Goal: Task Accomplishment & Management: Manage account settings

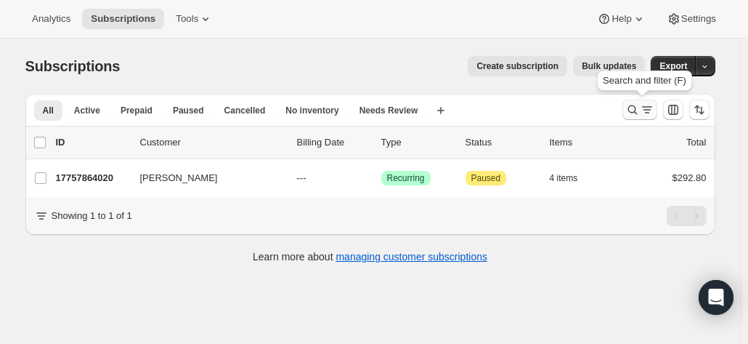
click at [631, 110] on icon "Search and filter results" at bounding box center [632, 109] width 15 height 15
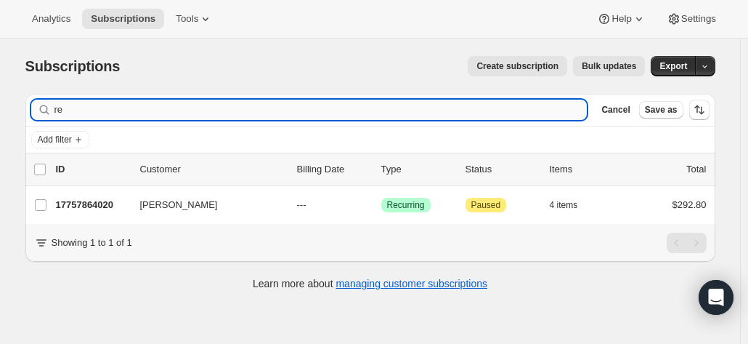
type input "r"
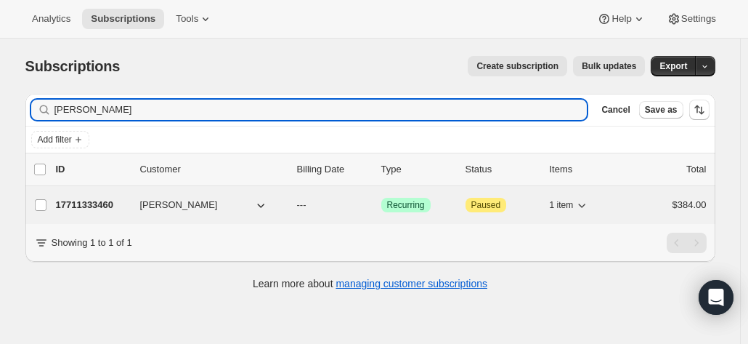
type input "mark jerdan"
click at [86, 205] on p "17711333460" at bounding box center [92, 205] width 73 height 15
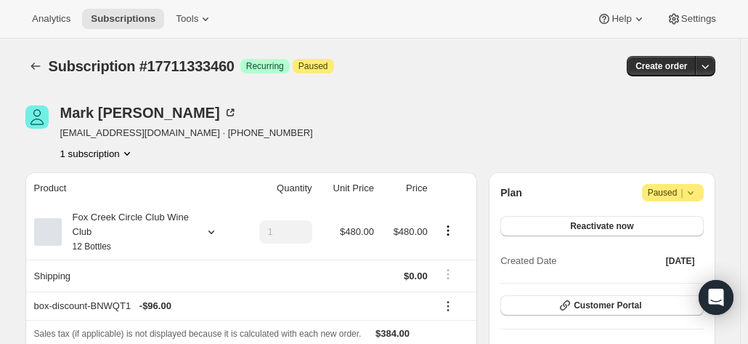
click at [311, 123] on div "Mark Jerdan jerdo2@gmail.com · +61435287467 1 subscription" at bounding box center [266, 132] width 483 height 55
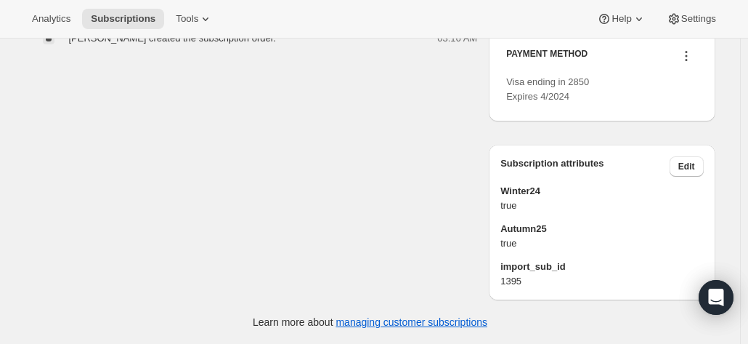
scroll to position [697, 0]
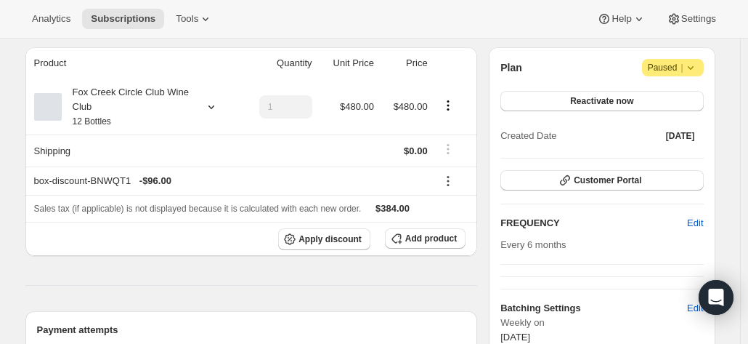
scroll to position [73, 0]
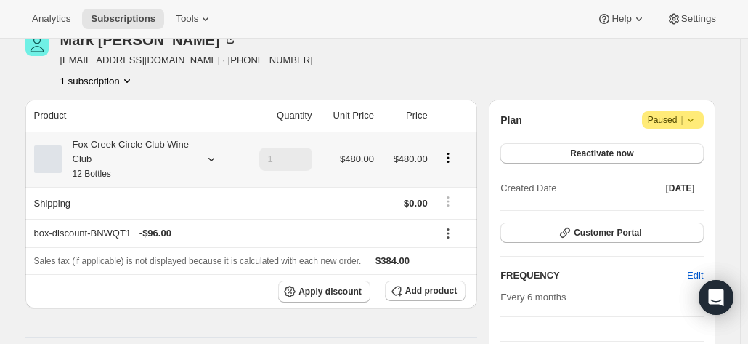
click at [87, 166] on div "Fox Creek Circle Club Wine Club 12 Bottles" at bounding box center [127, 159] width 131 height 44
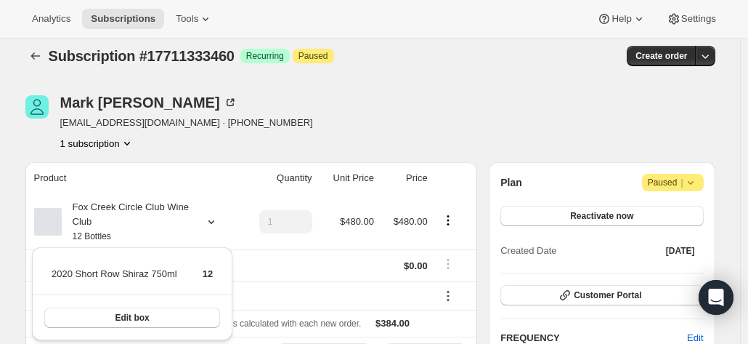
scroll to position [0, 0]
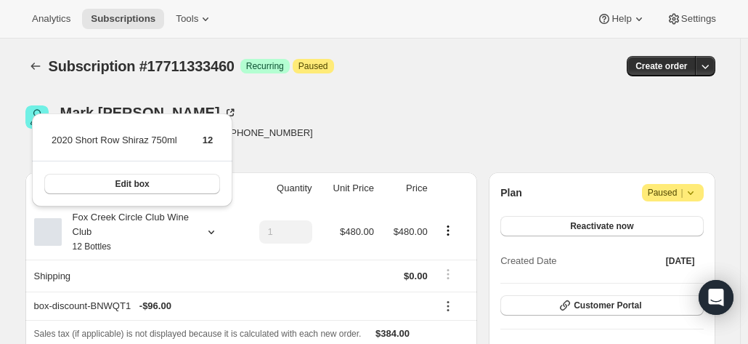
drag, startPoint x: 348, startPoint y: 121, endPoint x: 321, endPoint y: 135, distance: 30.2
click at [349, 119] on div "Mark Jerdan jerdo2@gmail.com · +61435287467 1 subscription" at bounding box center [266, 132] width 483 height 55
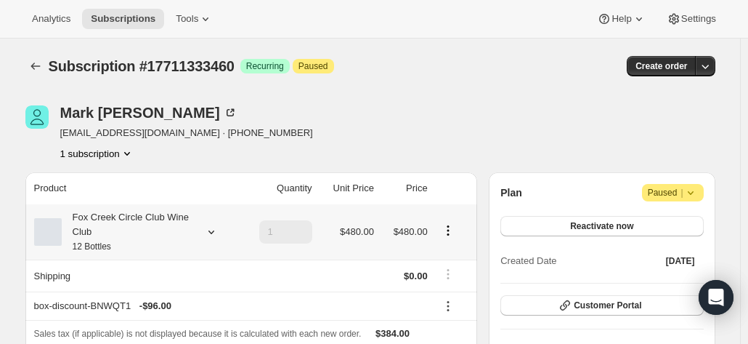
click at [137, 231] on div "Fox Creek Circle Club Wine Club 12 Bottles" at bounding box center [127, 232] width 131 height 44
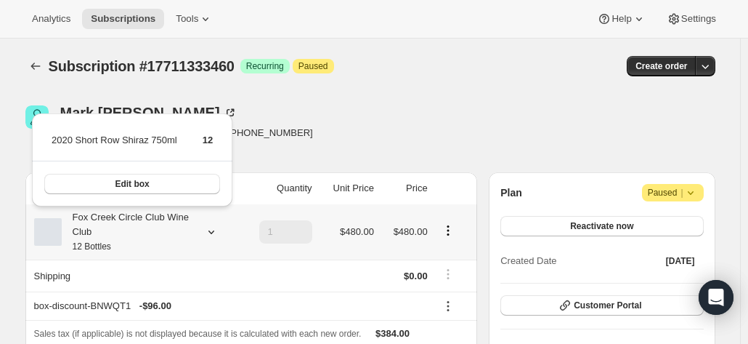
click at [137, 231] on div "Fox Creek Circle Club Wine Club 12 Bottles" at bounding box center [127, 232] width 131 height 44
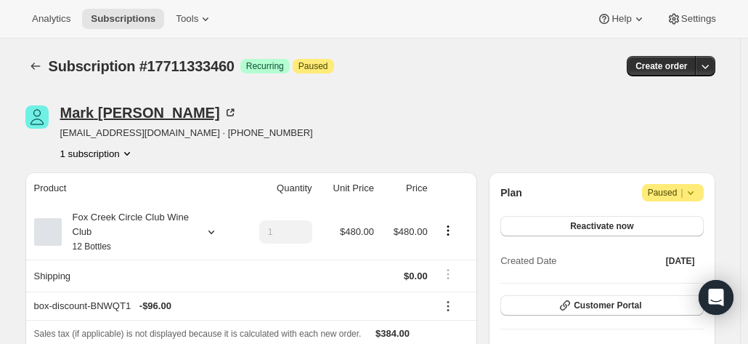
click at [223, 110] on icon at bounding box center [230, 112] width 15 height 15
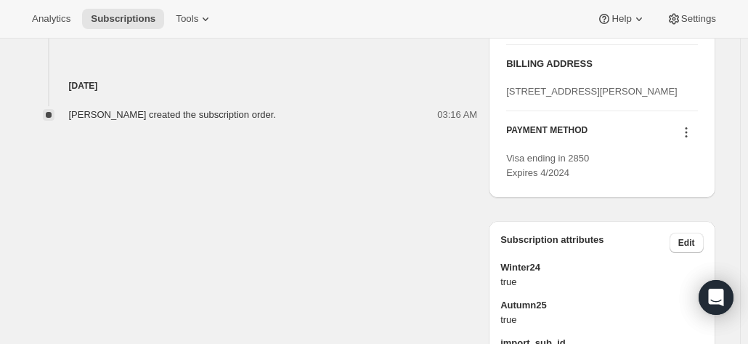
scroll to position [654, 0]
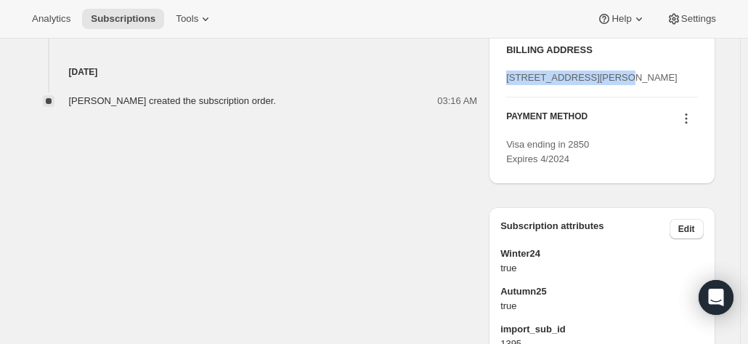
drag, startPoint x: 600, startPoint y: 114, endPoint x: 495, endPoint y: 113, distance: 105.3
click at [495, 113] on div "PICKUP ADDRESS 19 Olivers Road McLaren Vale SA, 5171 Australia BILLING ADDRESS …" at bounding box center [602, 71] width 226 height 224
copy span "16 Little Burns Street"
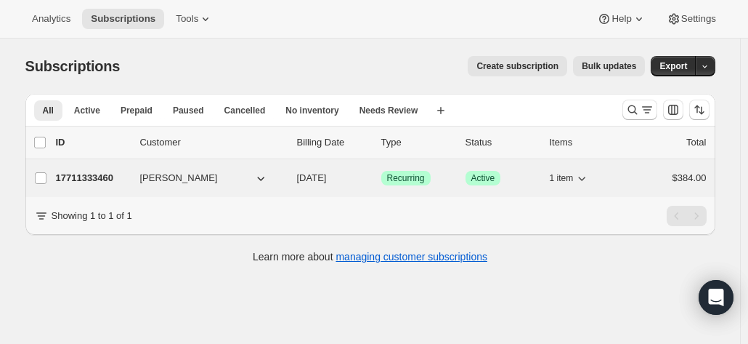
click at [113, 174] on p "17711333460" at bounding box center [92, 178] width 73 height 15
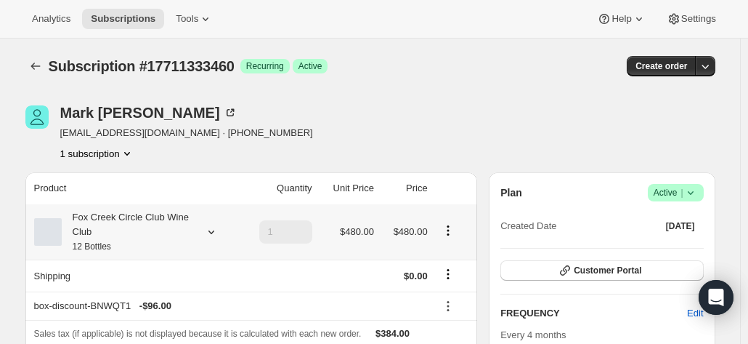
click at [182, 233] on div "Fox Creek Circle Club Wine Club 12 Bottles" at bounding box center [127, 232] width 131 height 44
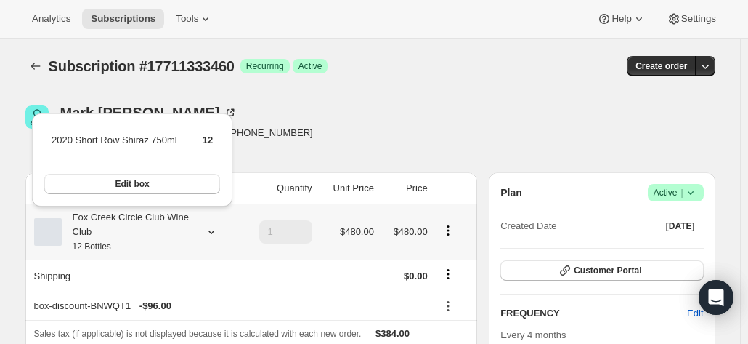
click at [182, 233] on div "Fox Creek Circle Club Wine Club 12 Bottles" at bounding box center [127, 232] width 131 height 44
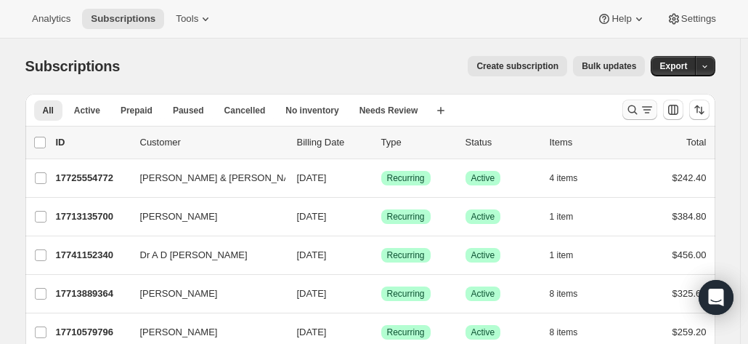
click at [635, 111] on icon "Search and filter results" at bounding box center [632, 109] width 15 height 15
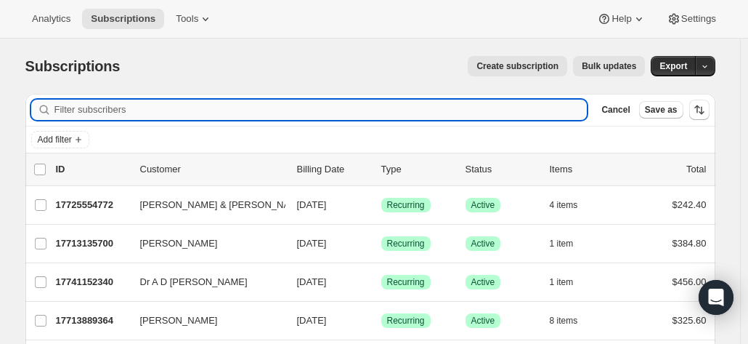
click at [219, 114] on input "Filter subscribers" at bounding box center [320, 110] width 533 height 20
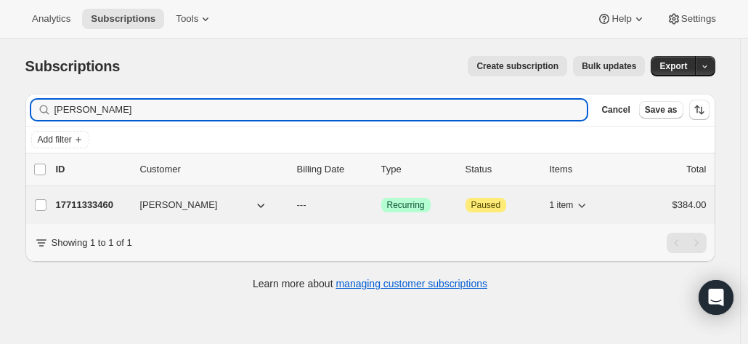
type input "mark jerdan"
click at [67, 207] on p "17711333460" at bounding box center [92, 205] width 73 height 15
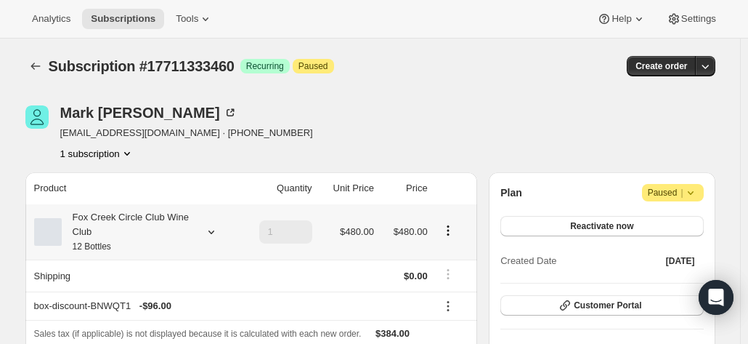
click at [200, 229] on div "Fox Creek Circle Club Wine Club 12 Bottles" at bounding box center [134, 232] width 201 height 44
click at [219, 233] on icon at bounding box center [211, 231] width 15 height 15
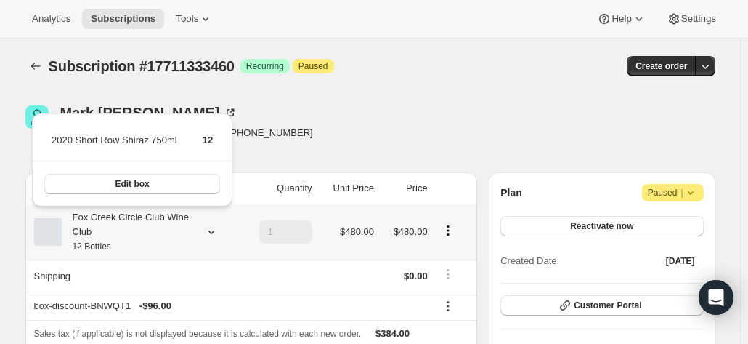
click at [216, 233] on icon at bounding box center [211, 231] width 15 height 15
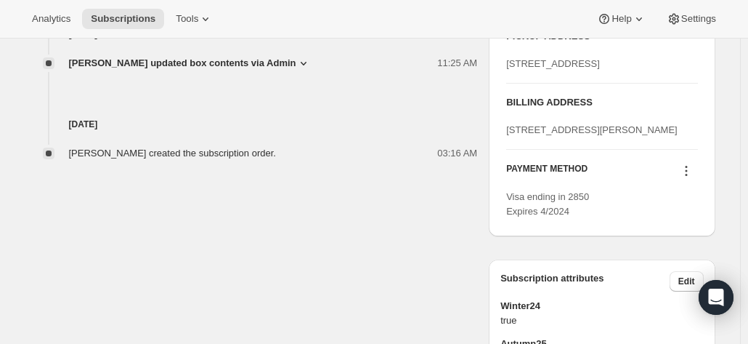
scroll to position [654, 0]
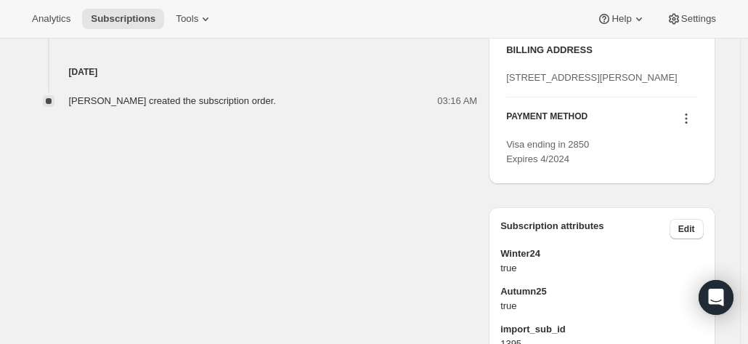
click at [688, 126] on icon at bounding box center [686, 118] width 15 height 15
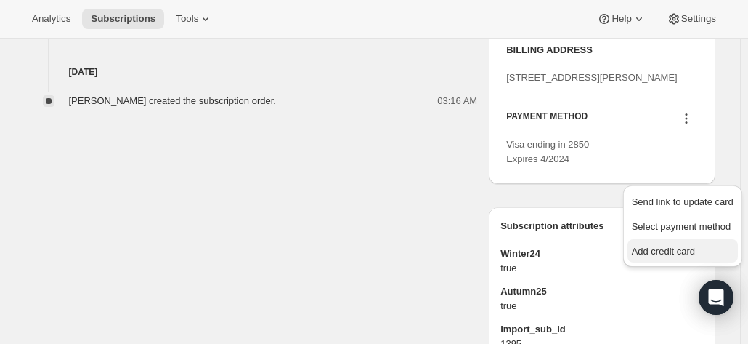
click at [655, 261] on button "Add credit card" at bounding box center [683, 250] width 110 height 23
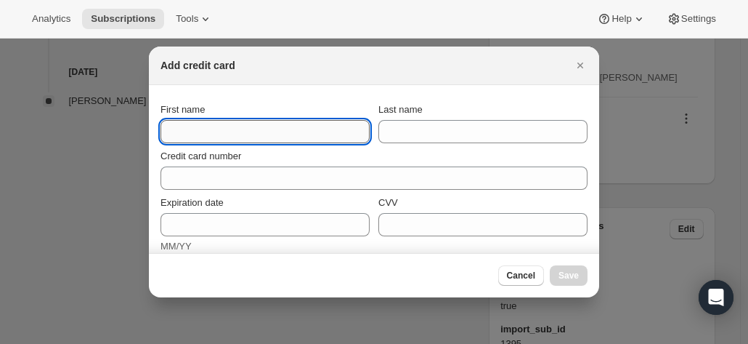
click at [235, 123] on input "First name" at bounding box center [265, 131] width 209 height 23
paste input "Mark Jerdan 16 Little Burns Street Byron Bay New South Wales 2481 Australia +61…"
drag, startPoint x: 241, startPoint y: 121, endPoint x: 103, endPoint y: 121, distance: 138.0
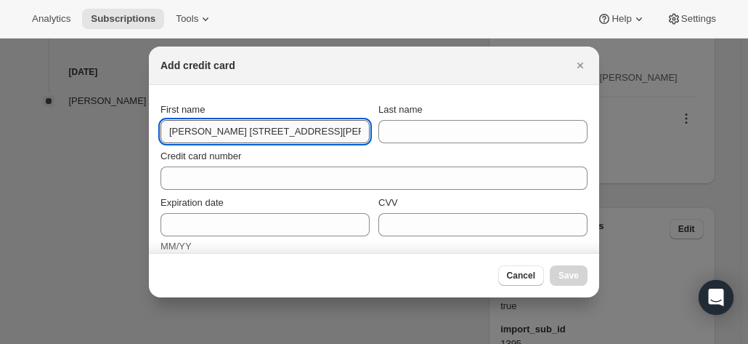
click at [194, 129] on input "Mark Jerdan 16 Little Burns Street Byron Bay New South Wales 2481 Australia +61…" at bounding box center [265, 131] width 209 height 23
drag, startPoint x: 192, startPoint y: 131, endPoint x: 416, endPoint y: 146, distance: 224.2
click at [416, 146] on section "First name Mark Jerdan 16 Little Burns Street Byron Bay New South Wales 2481 Au…" at bounding box center [374, 295] width 450 height 421
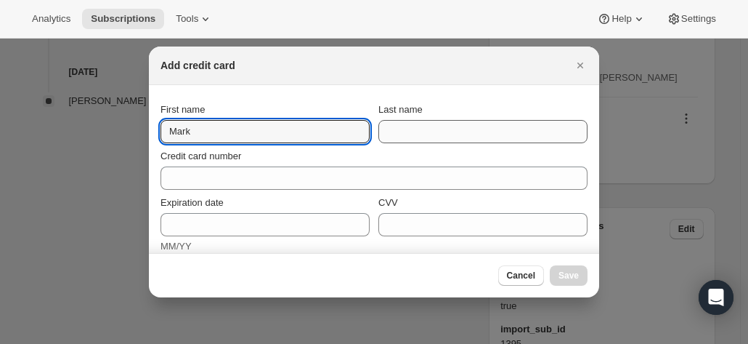
type input "Mark"
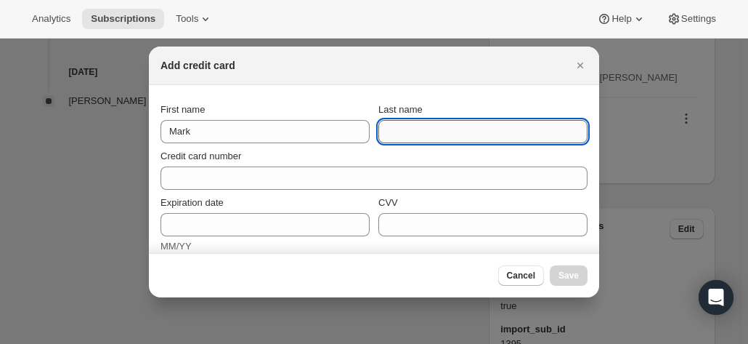
click at [447, 137] on input "Last name" at bounding box center [482, 131] width 209 height 23
paste input "Jerdan 16 Little Burns Street Byron Bay New South Wales 2481 Australia +61 435 …"
drag, startPoint x: 443, startPoint y: 123, endPoint x: 302, endPoint y: 123, distance: 140.9
click at [264, 121] on div "First name Mark Last name Jerdan 16 Little Burns Street Byron Bay New South Wal…" at bounding box center [374, 122] width 427 height 41
click at [429, 138] on input "Jerdan 16 Little Burns Street Byron Bay New South Wales 2481 Australia +61 435 …" at bounding box center [482, 131] width 209 height 23
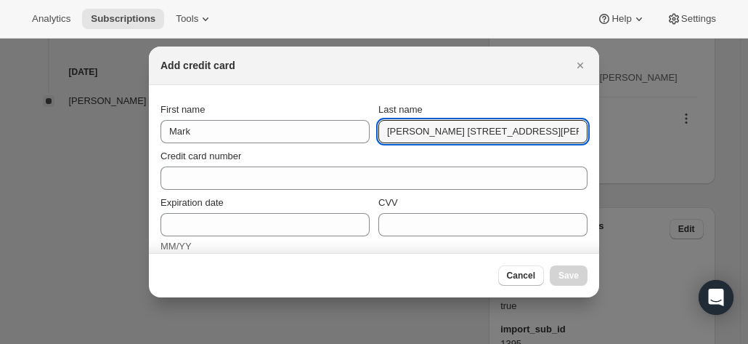
scroll to position [0, 182]
drag, startPoint x: 413, startPoint y: 130, endPoint x: 705, endPoint y: 155, distance: 292.4
type input "Jerdan"
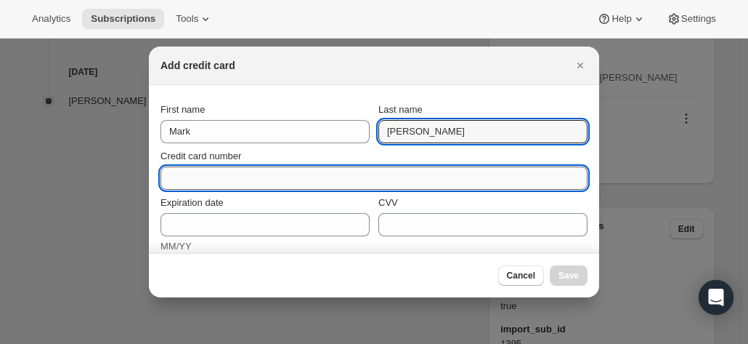
click at [274, 177] on input "Credit card number" at bounding box center [369, 177] width 416 height 23
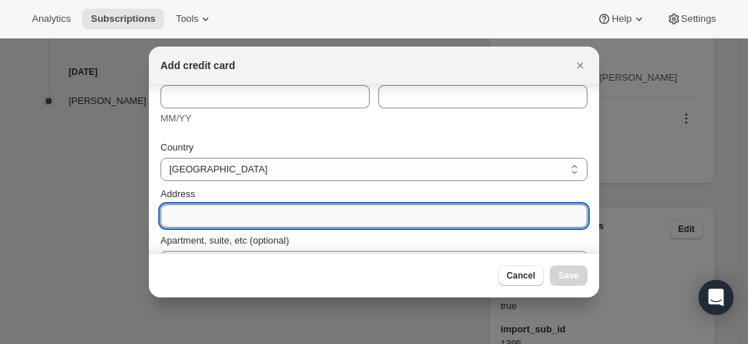
click at [203, 204] on input "Address" at bounding box center [374, 215] width 427 height 23
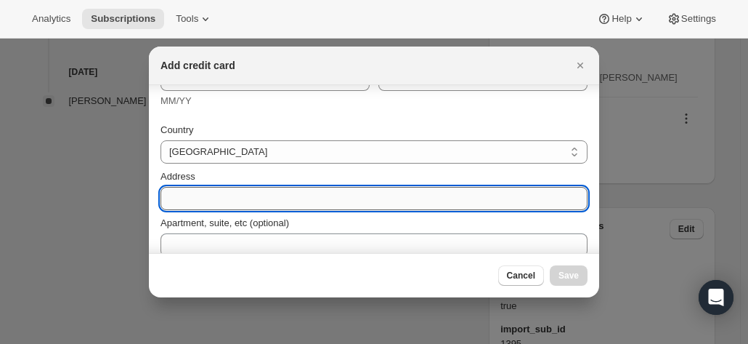
paste input "16 Little Burns Street Byron Bay New South Wales 2481 Australia +61 435 287 467"
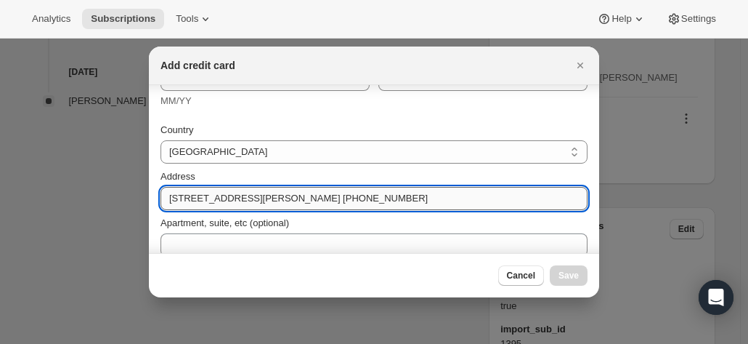
click at [238, 198] on input "16 Little Burns Street Byron Bay New South Wales 2481 Australia +61 435 287 467" at bounding box center [374, 198] width 427 height 23
drag, startPoint x: 253, startPoint y: 197, endPoint x: 350, endPoint y: 197, distance: 97.3
click at [372, 197] on input "16 Little Burns Street Byron Bay New South Wales 2481 Australia +61 435 287 467" at bounding box center [374, 198] width 427 height 23
click at [270, 199] on input "16 Little Burns Street Byron Bay New South Wales 2481 Australia +61 435 287 467" at bounding box center [374, 198] width 427 height 23
drag, startPoint x: 259, startPoint y: 197, endPoint x: 612, endPoint y: 198, distance: 353.0
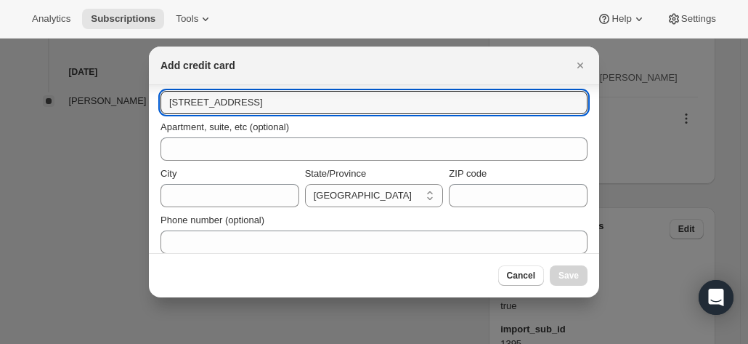
scroll to position [270, 0]
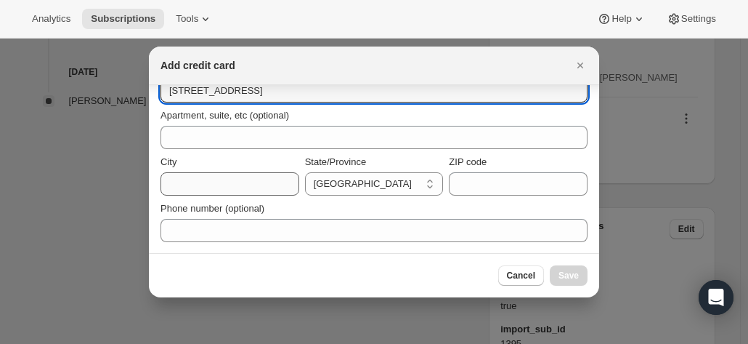
type input "16 Little Burns Street"
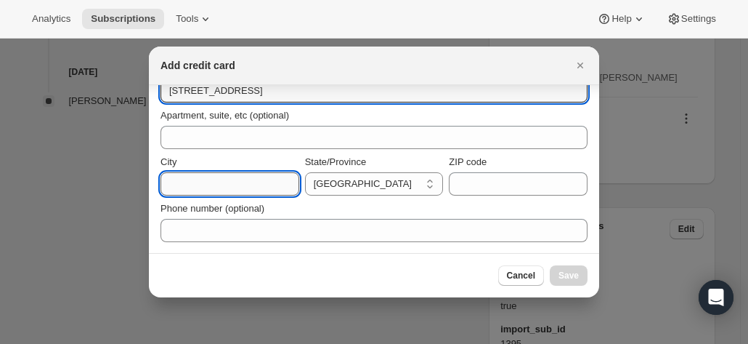
click at [209, 177] on input "City" at bounding box center [230, 183] width 139 height 23
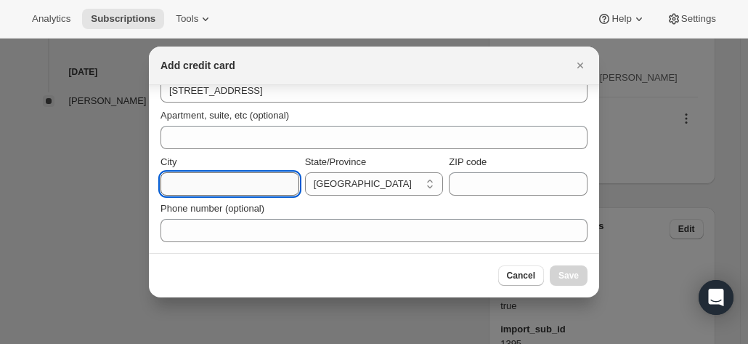
paste input "Byron Bay New South Wales 2481 Australia +61 435 287 467"
drag, startPoint x: 211, startPoint y: 185, endPoint x: 150, endPoint y: 198, distance: 63.0
click at [215, 193] on input "Byron Bay New South Wales 2481 Australia +61 435 287 467" at bounding box center [230, 183] width 139 height 23
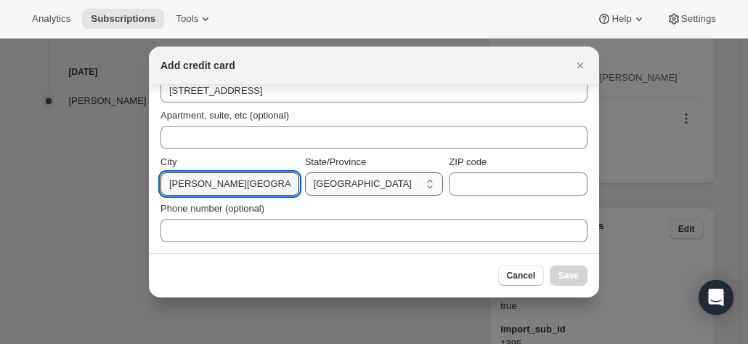
scroll to position [0, 132]
drag, startPoint x: 214, startPoint y: 185, endPoint x: 394, endPoint y: 188, distance: 180.2
click at [394, 188] on div "City Byron Bay New South Wales 2481 Australia +61 435 287 467 State/Province Au…" at bounding box center [374, 175] width 427 height 41
type input "Byron Bay"
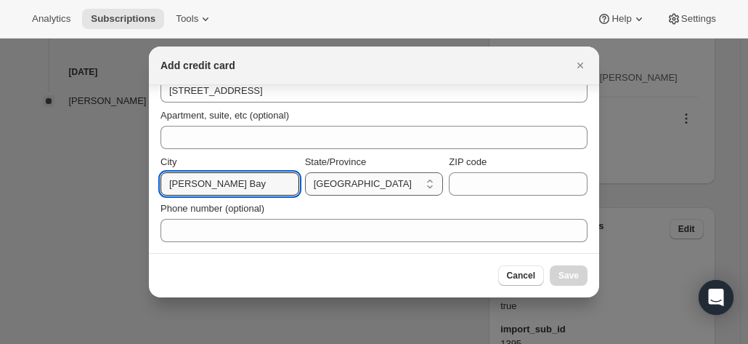
click at [386, 177] on select "Australian Capital Territory New South Wales Northern Territory Queensland Sout…" at bounding box center [374, 183] width 139 height 23
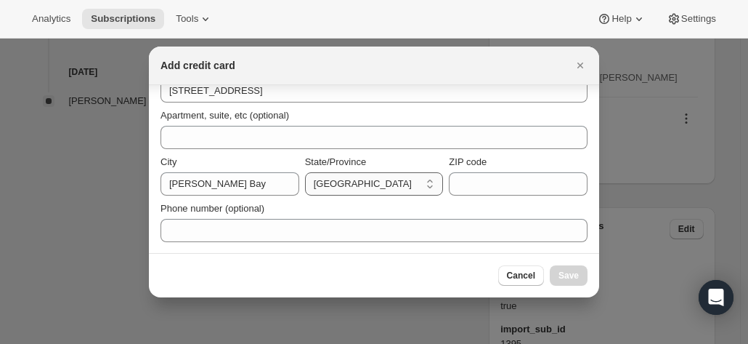
select select "NSW"
click at [305, 172] on select "Australian Capital Territory New South Wales Northern Territory Queensland Sout…" at bounding box center [374, 183] width 139 height 23
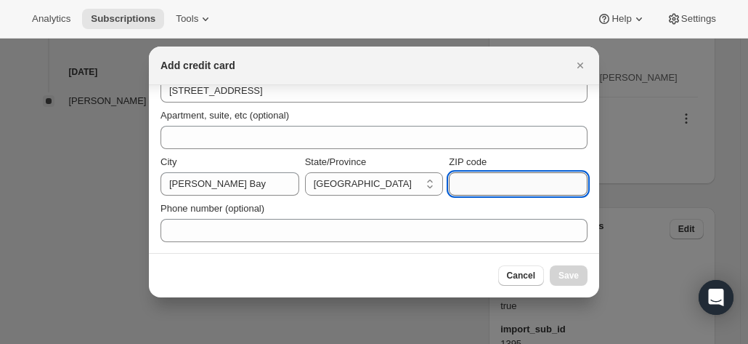
click at [465, 175] on input "ZIP code" at bounding box center [518, 183] width 139 height 23
paste input "New South Wales 2481 Australia +61 435 287 467"
drag, startPoint x: 499, startPoint y: 182, endPoint x: 375, endPoint y: 181, distance: 124.2
click at [375, 182] on div "City Byron Bay State/Province Australian Capital Territory New South Wales Nort…" at bounding box center [374, 175] width 427 height 41
click at [494, 178] on input "New South Wales 2481 Australia +61 435 287 467" at bounding box center [518, 183] width 139 height 23
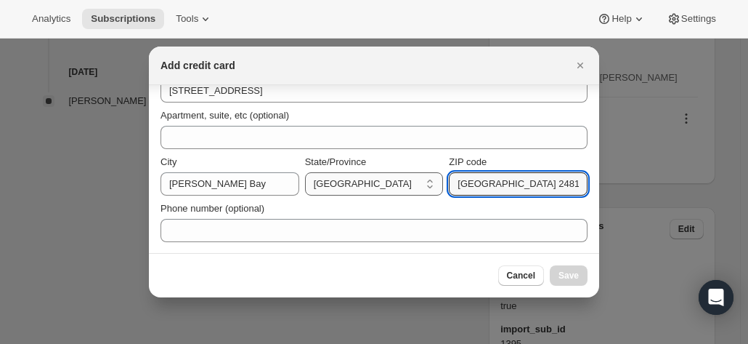
drag, startPoint x: 527, startPoint y: 184, endPoint x: 317, endPoint y: 181, distance: 210.7
click at [317, 181] on div "City Byron Bay State/Province Australian Capital Territory New South Wales Nort…" at bounding box center [374, 175] width 427 height 41
drag, startPoint x: 474, startPoint y: 182, endPoint x: 689, endPoint y: 196, distance: 216.2
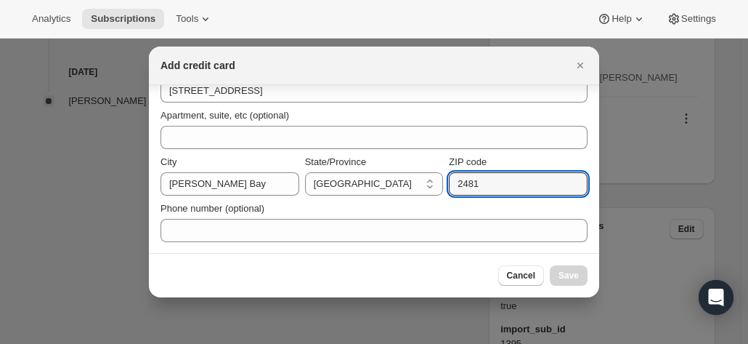
scroll to position [0, 0]
type input "2481"
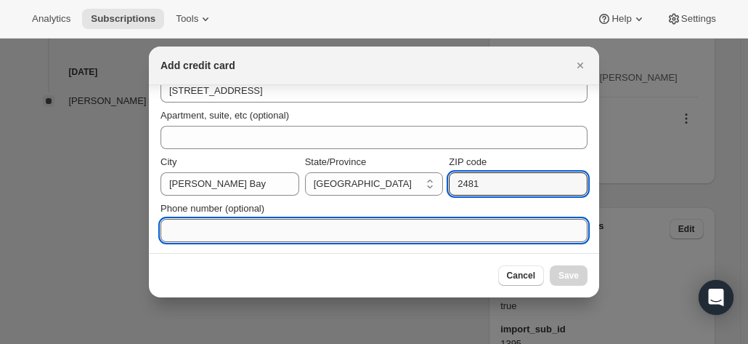
click at [273, 227] on input "Phone number (optional)" at bounding box center [374, 230] width 427 height 23
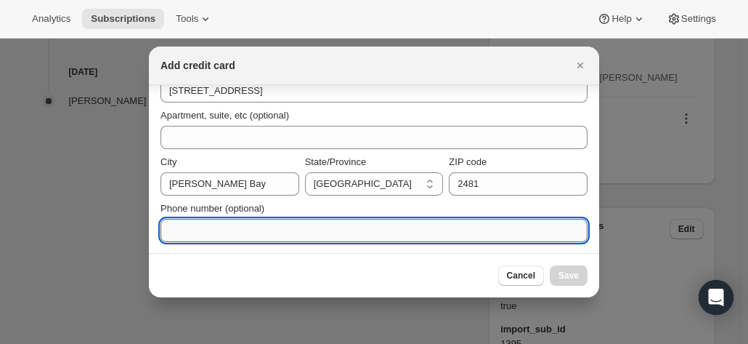
paste input "New South Wales 2481 Australia +61 435 287 467"
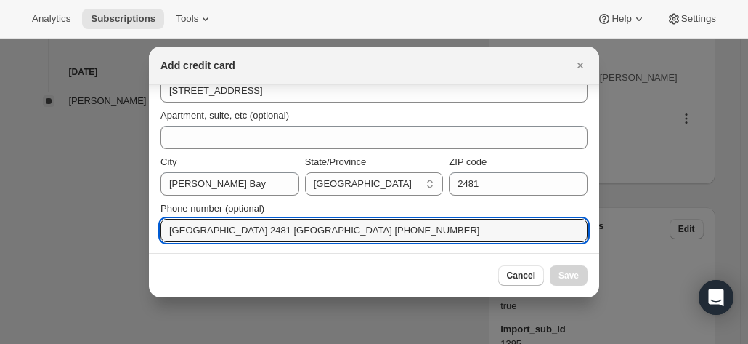
drag, startPoint x: 307, startPoint y: 230, endPoint x: 62, endPoint y: 227, distance: 244.1
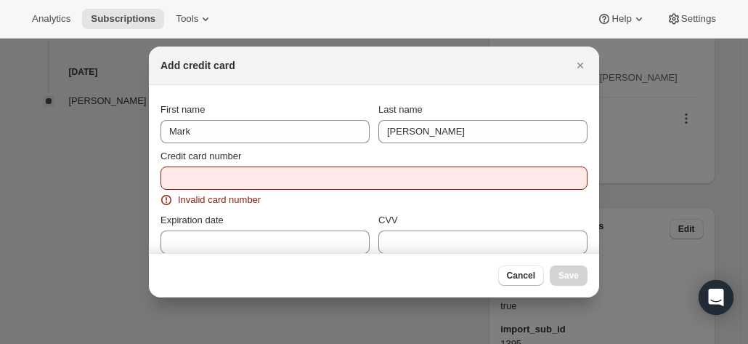
type input "+61 435 287 467"
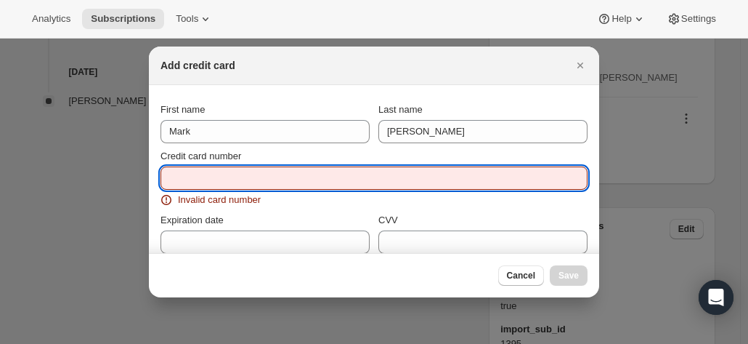
click at [187, 184] on input "Credit card number" at bounding box center [369, 177] width 416 height 23
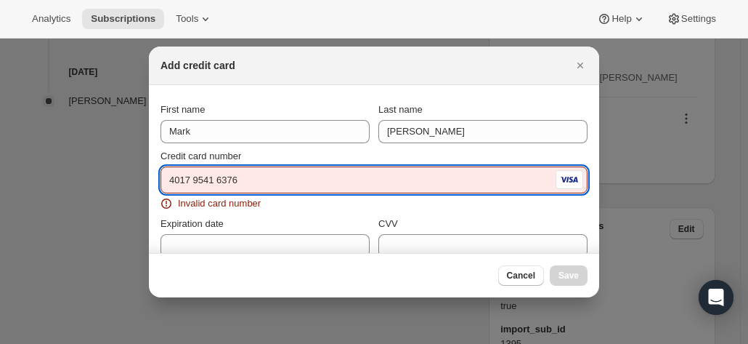
click at [202, 179] on input "4017 9541 6376" at bounding box center [357, 180] width 392 height 23
click at [211, 176] on input "4017 9541 6376" at bounding box center [357, 180] width 392 height 23
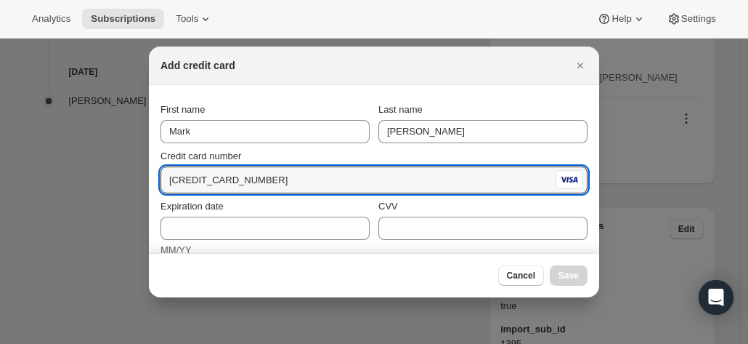
type input "4017 9541 6376 2850"
click at [303, 153] on div "Credit card number" at bounding box center [374, 156] width 427 height 15
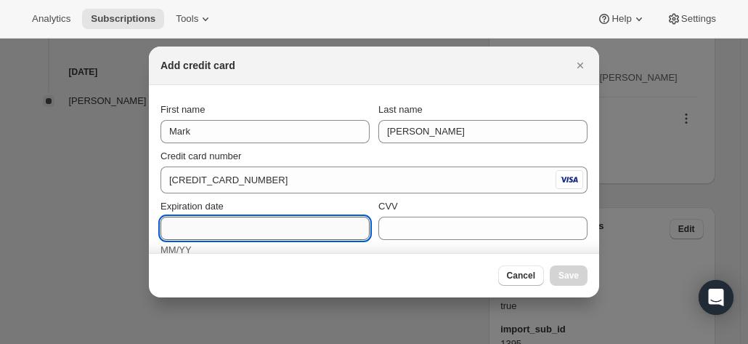
click at [199, 232] on input "Expiration date" at bounding box center [265, 227] width 209 height 23
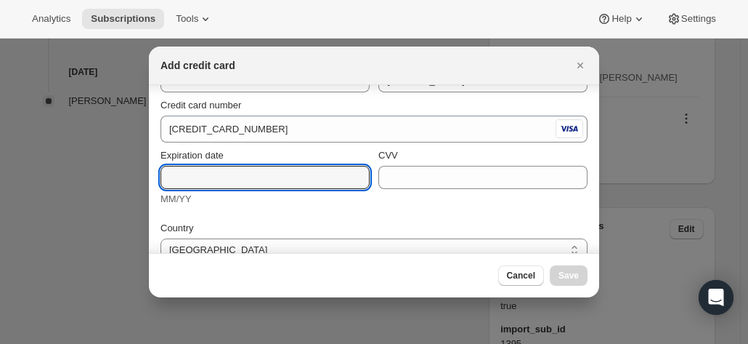
scroll to position [73, 0]
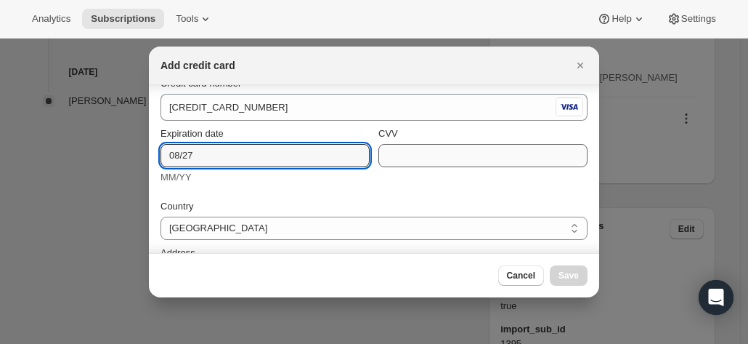
type input "08/27"
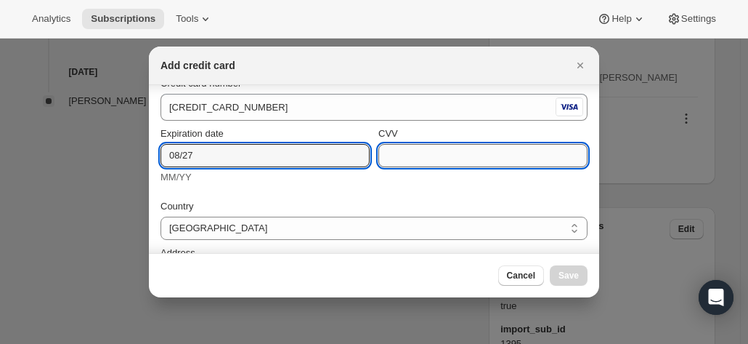
click at [414, 153] on input "CVV" at bounding box center [482, 155] width 209 height 23
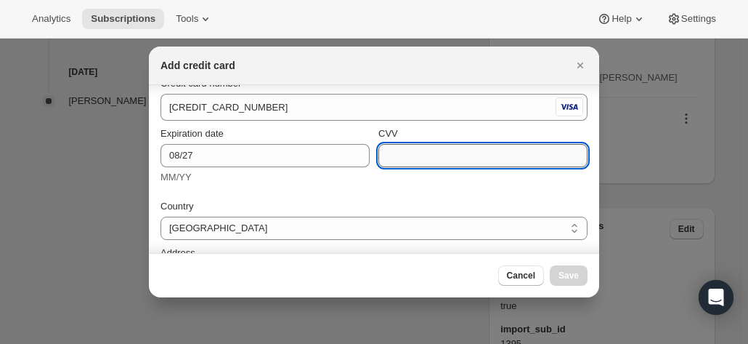
type input "5"
type input "457"
click at [253, 179] on div "MM/YY" at bounding box center [265, 177] width 209 height 15
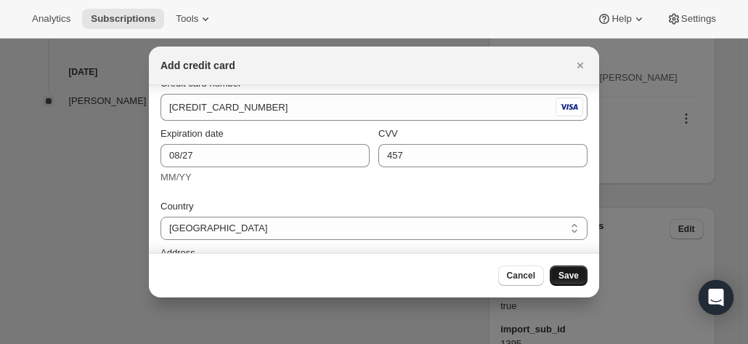
click at [578, 276] on span "Save" at bounding box center [569, 276] width 20 height 12
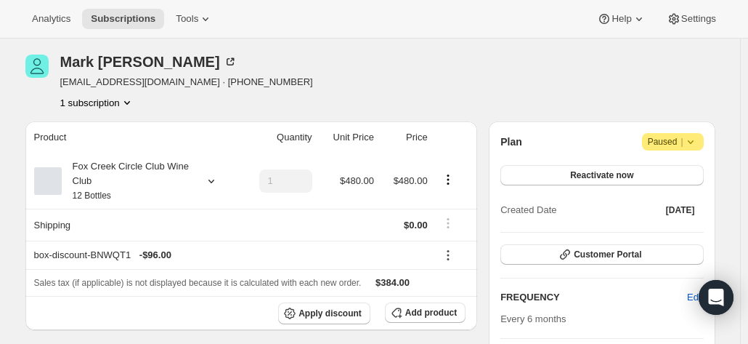
scroll to position [20, 0]
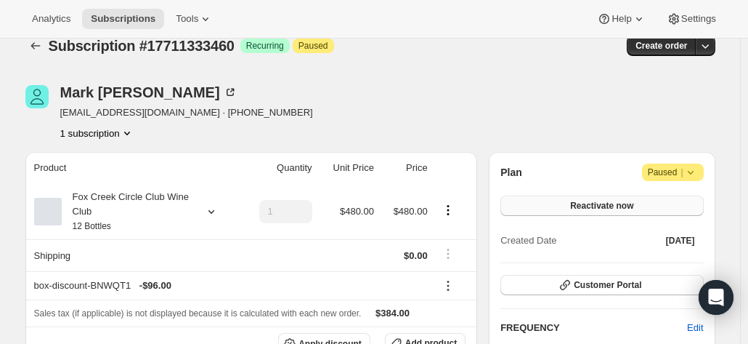
click at [562, 204] on button "Reactivate now" at bounding box center [602, 205] width 203 height 20
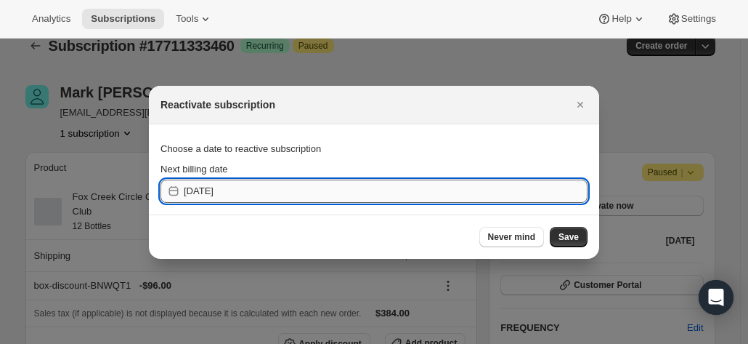
click at [232, 187] on input "2025-10-09" at bounding box center [386, 190] width 404 height 23
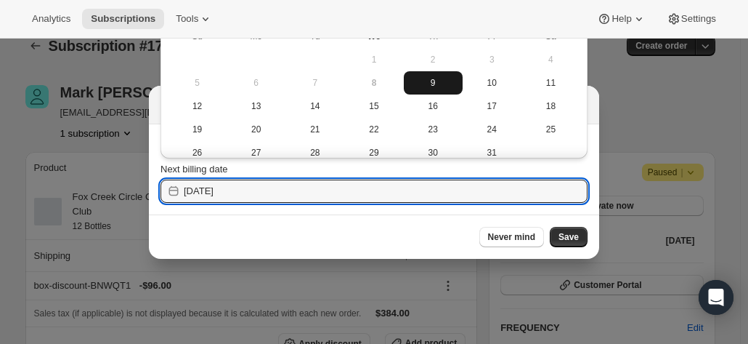
click at [436, 81] on span "9" at bounding box center [433, 83] width 47 height 12
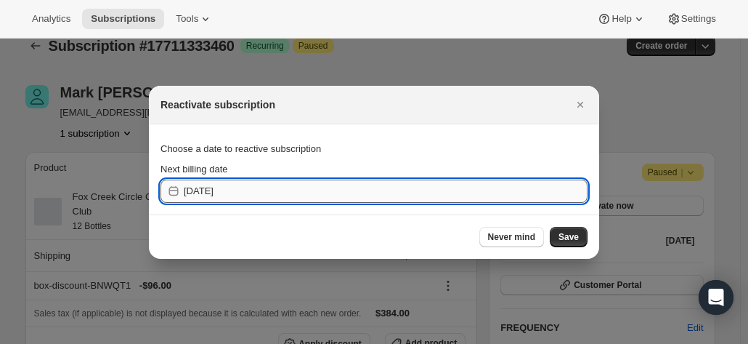
click at [319, 200] on input "2025-10-08" at bounding box center [386, 190] width 404 height 23
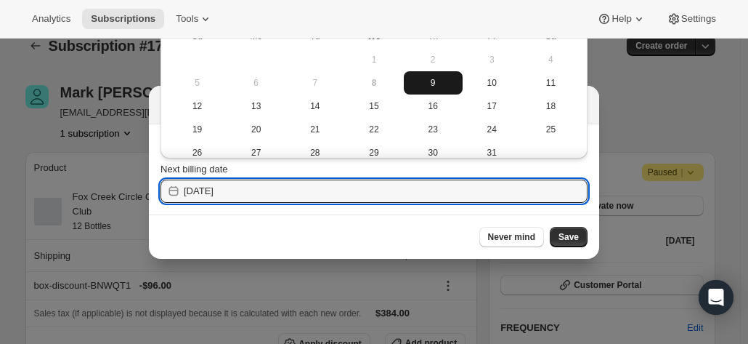
click at [435, 78] on span "9" at bounding box center [433, 83] width 47 height 12
click at [349, 195] on input "2025-10-08" at bounding box center [386, 190] width 404 height 23
click at [471, 82] on span "10" at bounding box center [492, 83] width 47 height 12
type input "2025-10-09"
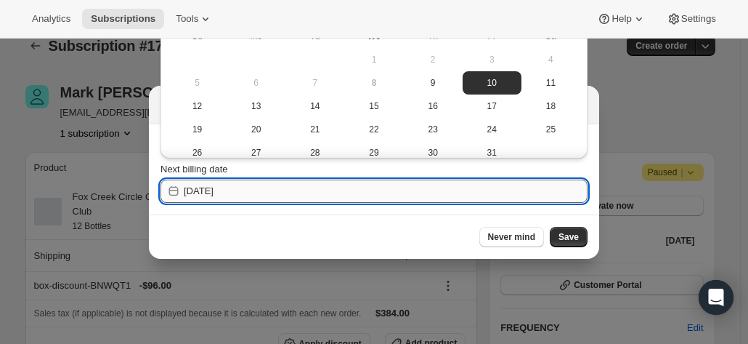
click at [334, 193] on input "2025-10-09" at bounding box center [386, 190] width 404 height 23
click at [560, 230] on button "Save" at bounding box center [569, 237] width 38 height 20
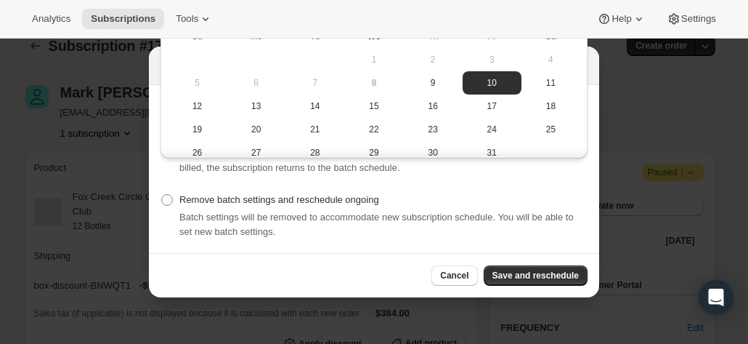
click at [161, 171] on div "One-time override, which ignores the current batch settings. Once this order is…" at bounding box center [374, 160] width 427 height 29
drag, startPoint x: 523, startPoint y: 282, endPoint x: 520, endPoint y: 272, distance: 9.9
click at [522, 281] on button "Save and reschedule" at bounding box center [536, 275] width 104 height 20
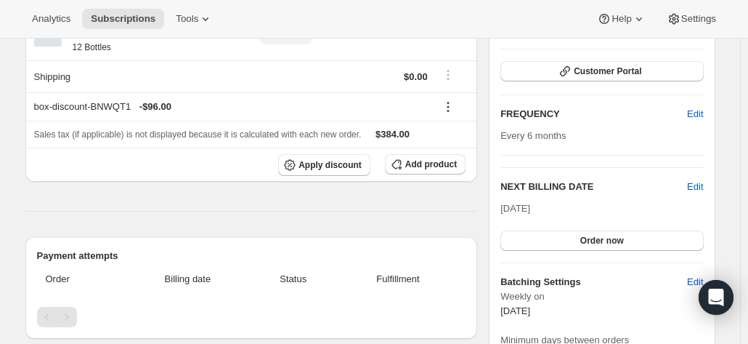
scroll to position [311, 0]
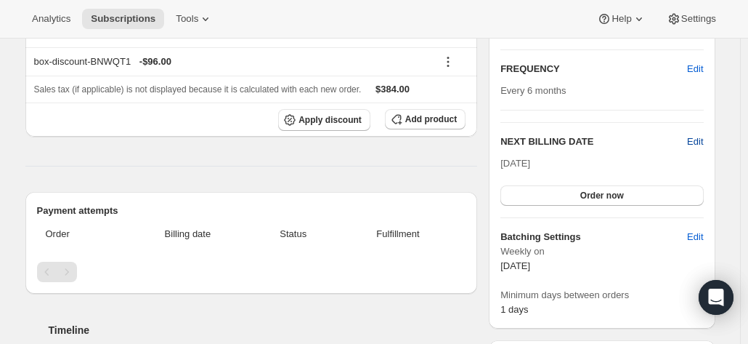
click at [700, 138] on span "Edit" at bounding box center [695, 141] width 16 height 15
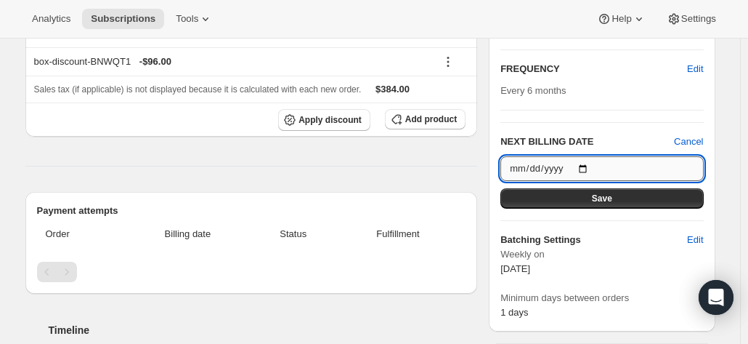
drag, startPoint x: 580, startPoint y: 162, endPoint x: 592, endPoint y: 163, distance: 12.4
click at [580, 163] on input "2025-10-10" at bounding box center [602, 168] width 203 height 25
click at [591, 162] on input "2025-10-10" at bounding box center [602, 168] width 203 height 25
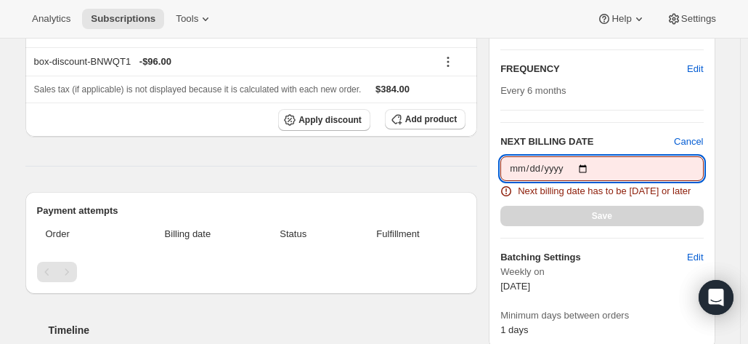
click at [569, 165] on input "2025-10-08" at bounding box center [602, 168] width 203 height 25
click at [587, 164] on input "2025-10-08" at bounding box center [602, 168] width 203 height 25
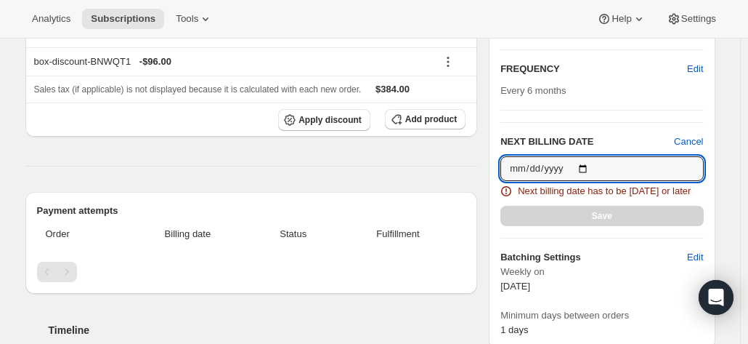
type input "2025-10-09"
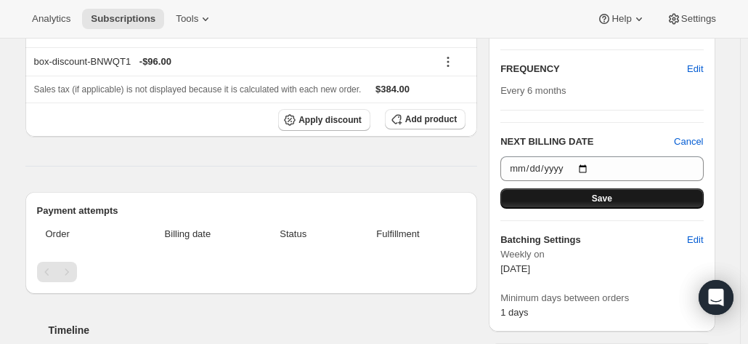
click at [599, 195] on span "Save" at bounding box center [602, 199] width 20 height 12
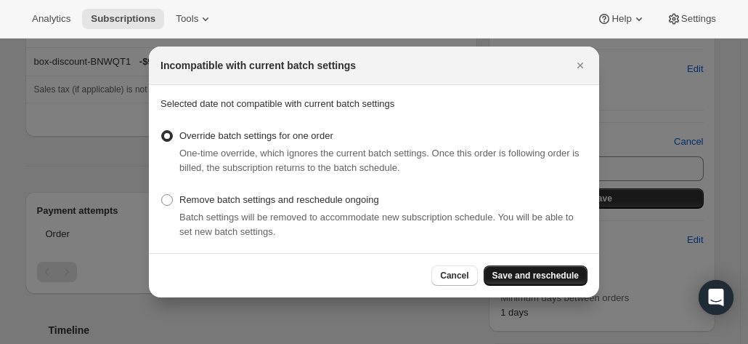
click at [501, 267] on button "Save and reschedule" at bounding box center [536, 275] width 104 height 20
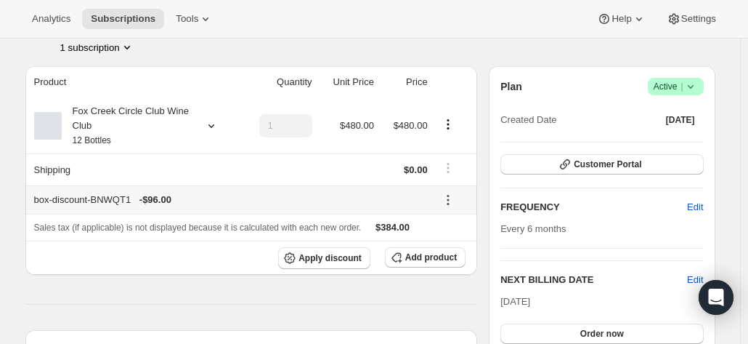
scroll to position [291, 0]
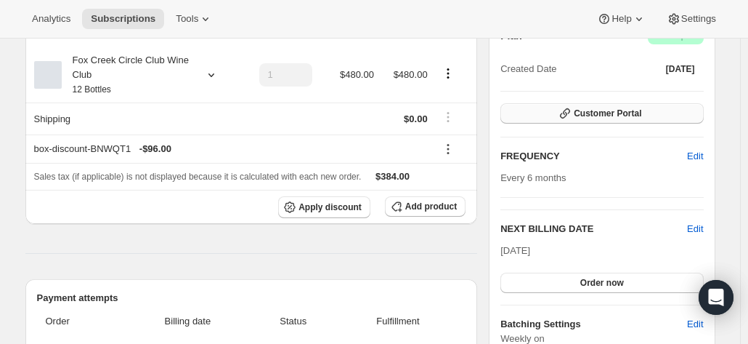
click at [595, 111] on span "Customer Portal" at bounding box center [608, 114] width 68 height 12
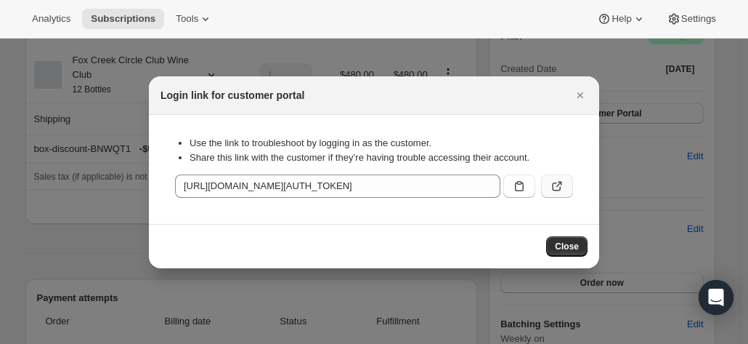
click at [554, 186] on icon ":rnu:" at bounding box center [557, 186] width 15 height 15
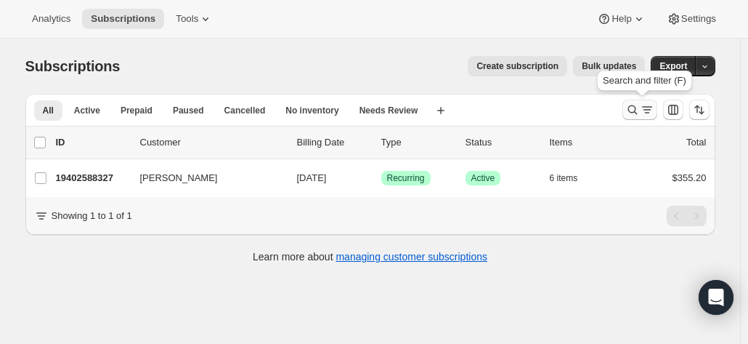
click at [633, 108] on icon "Search and filter results" at bounding box center [632, 109] width 15 height 15
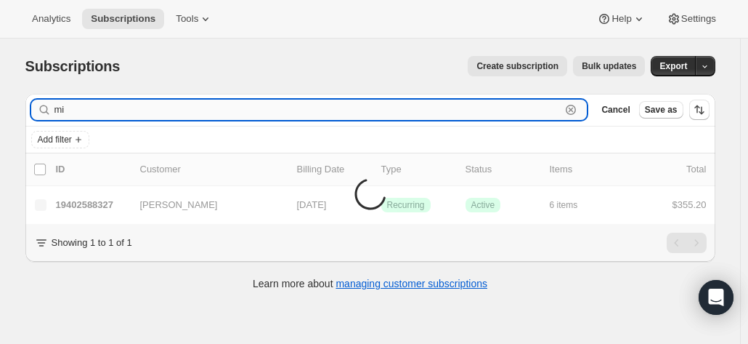
type input "m"
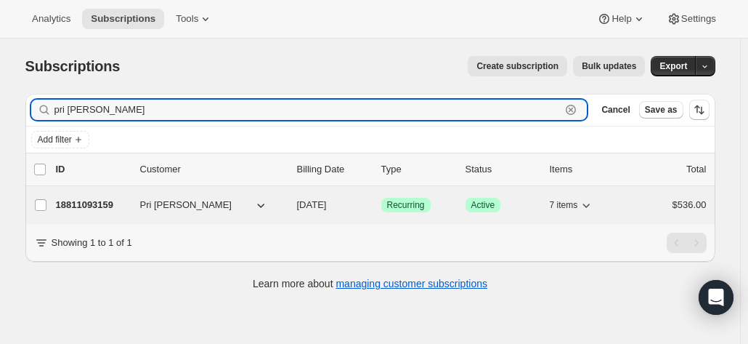
type input "pri [PERSON_NAME]"
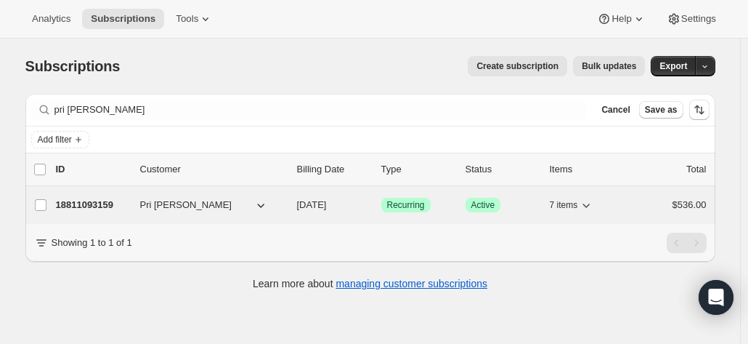
click at [99, 203] on p "18811093159" at bounding box center [92, 205] width 73 height 15
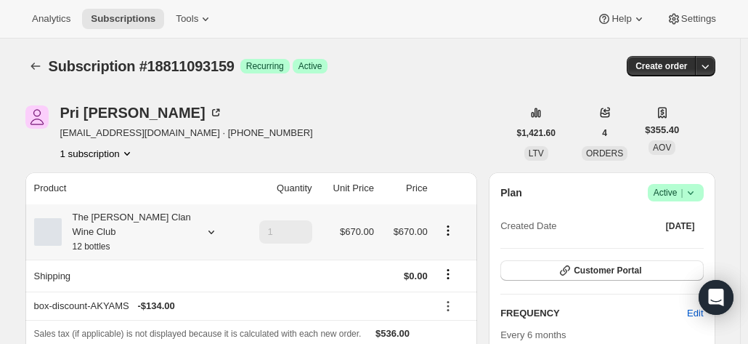
click at [148, 224] on div "The [PERSON_NAME] Clan Wine Club 12 bottles" at bounding box center [127, 232] width 131 height 44
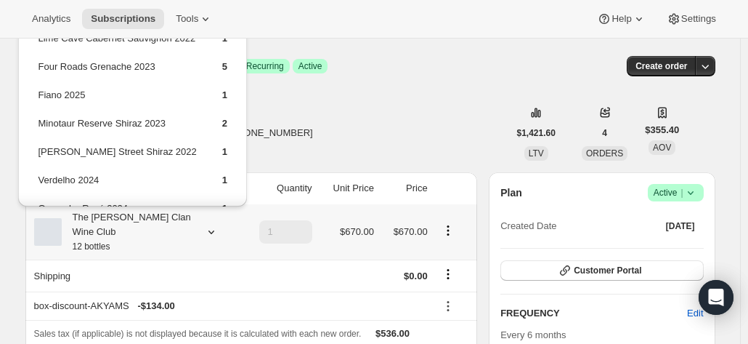
click at [148, 224] on div "The [PERSON_NAME] Clan Wine Club 12 bottles" at bounding box center [127, 232] width 131 height 44
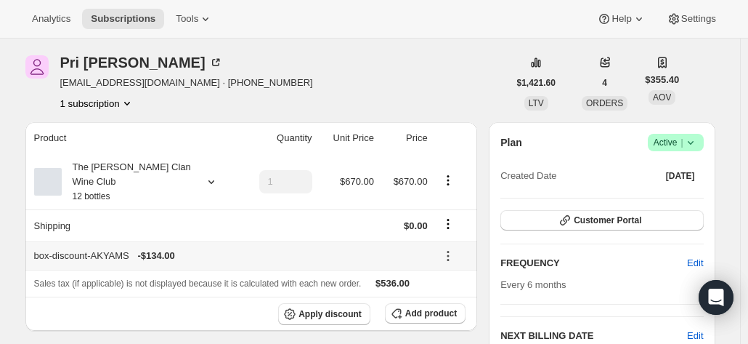
scroll to position [73, 0]
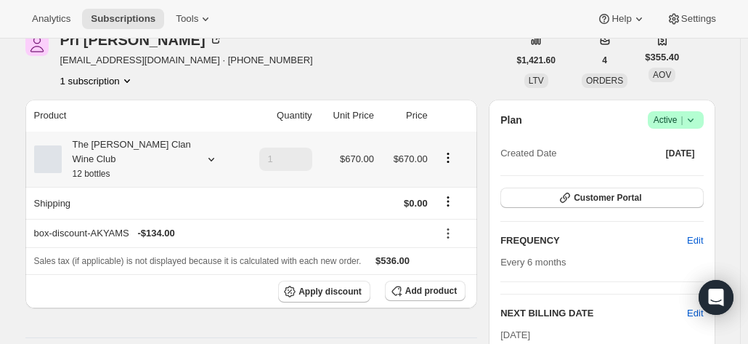
click at [154, 143] on div "The [PERSON_NAME] Clan Wine Club 12 bottles" at bounding box center [127, 159] width 131 height 44
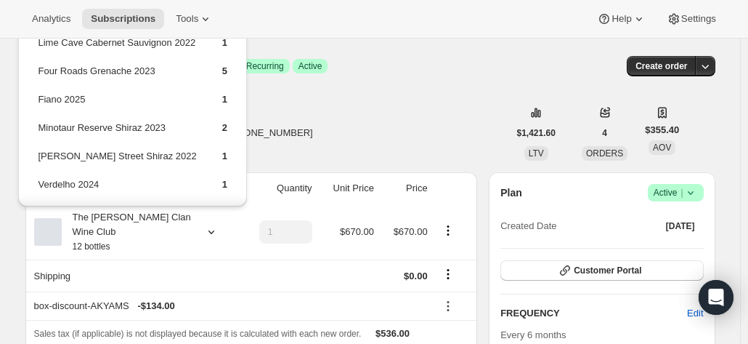
scroll to position [145, 0]
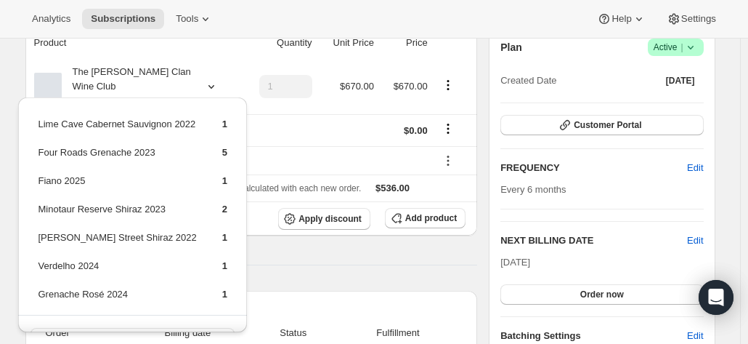
click at [443, 258] on div "Product Quantity Unit Price Price The [PERSON_NAME] Clan Wine Club 12 bottles 1…" at bounding box center [251, 277] width 453 height 500
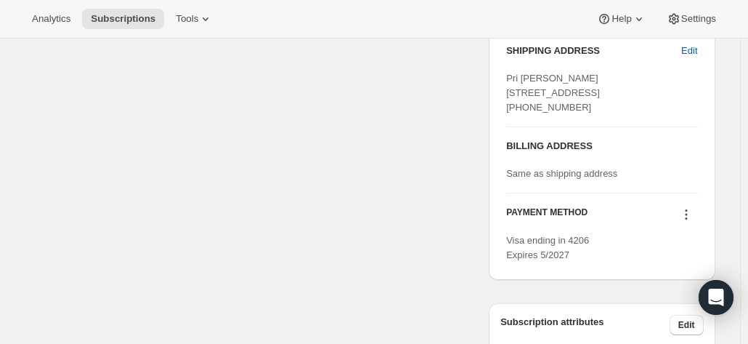
scroll to position [654, 0]
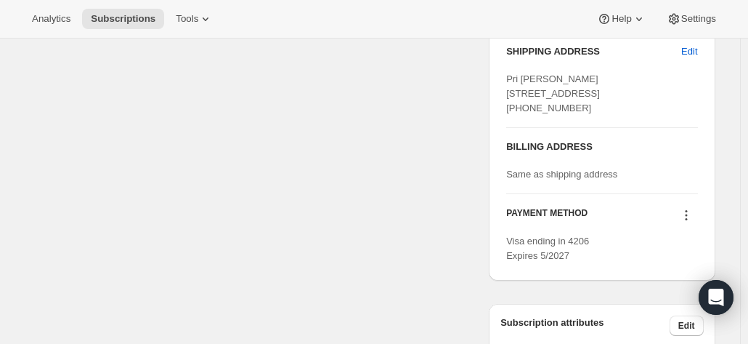
scroll to position [726, 0]
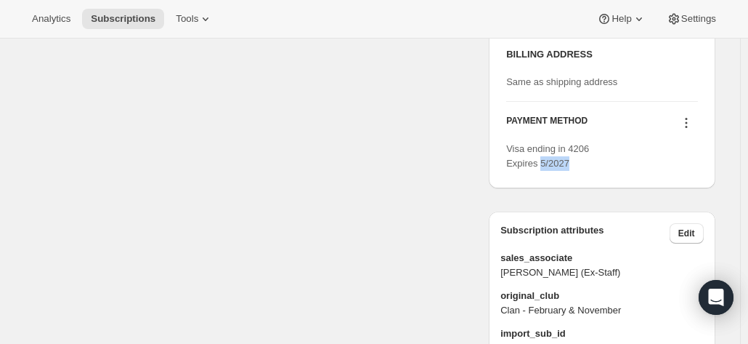
drag, startPoint x: 540, startPoint y: 190, endPoint x: 578, endPoint y: 187, distance: 37.2
click at [578, 171] on div "Visa ending in 4206 Expires 5/2027" at bounding box center [601, 156] width 191 height 29
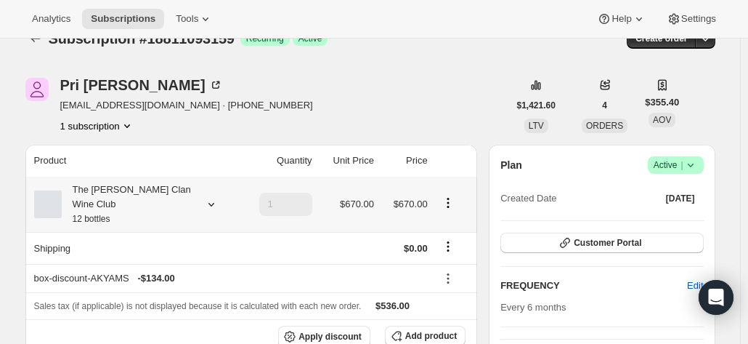
scroll to position [0, 0]
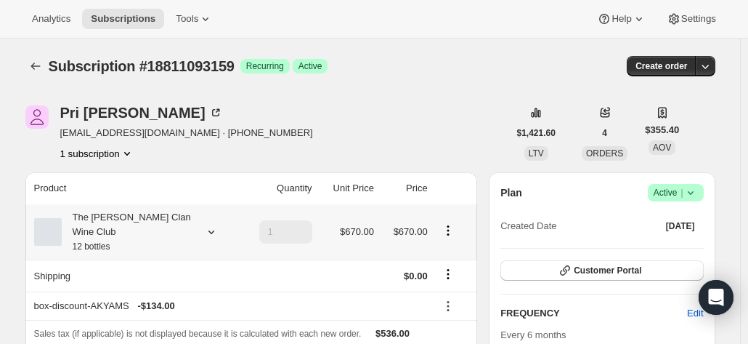
click at [188, 222] on div "The [PERSON_NAME] Clan Wine Club 12 bottles" at bounding box center [127, 232] width 131 height 44
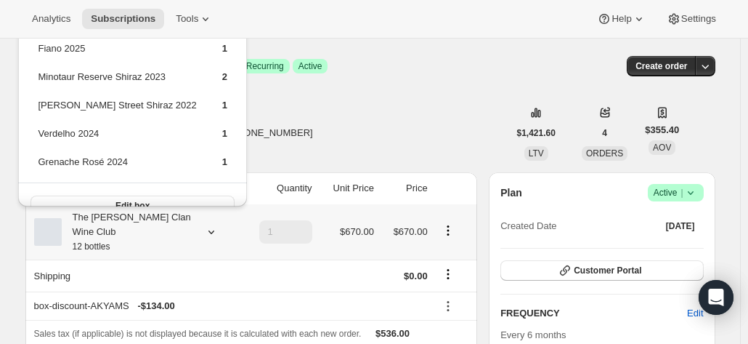
scroll to position [68, 0]
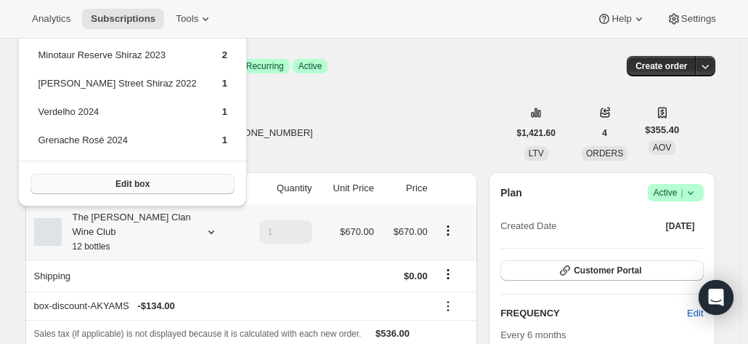
click at [140, 184] on span "Edit box" at bounding box center [133, 184] width 34 height 12
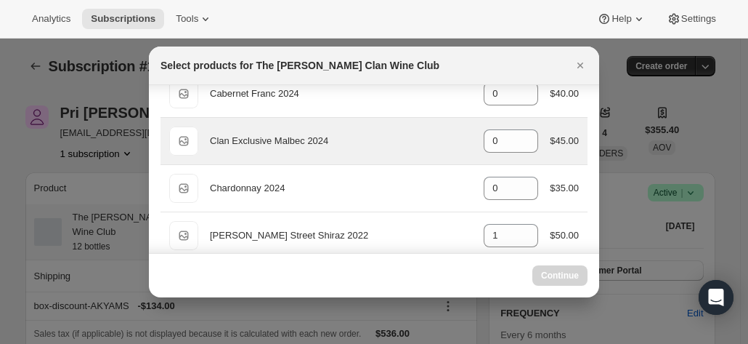
scroll to position [145, 0]
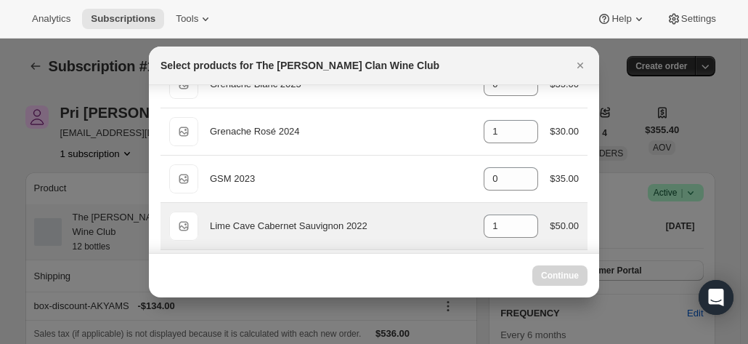
select select "gid://shopify/ProductVariant/46927751086247"
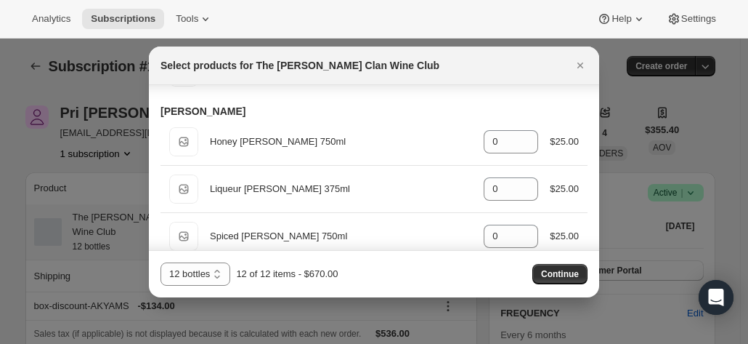
scroll to position [872, 0]
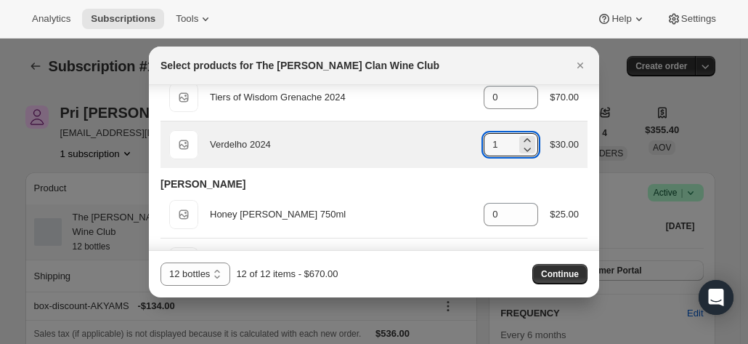
drag, startPoint x: 498, startPoint y: 141, endPoint x: 472, endPoint y: 141, distance: 26.2
click at [472, 141] on div "Default Title Verdelho 2024 gid://shopify/ProductVariant/46914044756135 1 $30.00" at bounding box center [374, 144] width 410 height 29
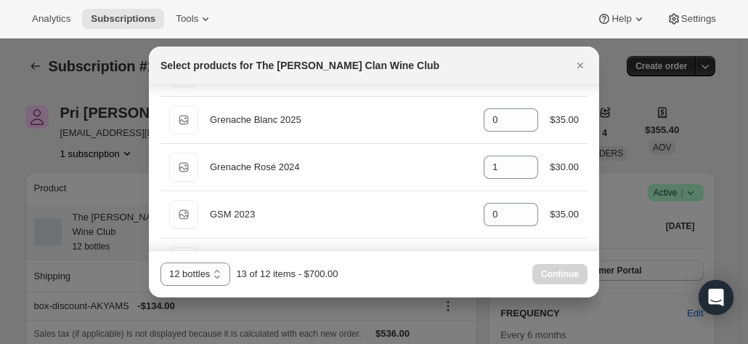
scroll to position [363, 0]
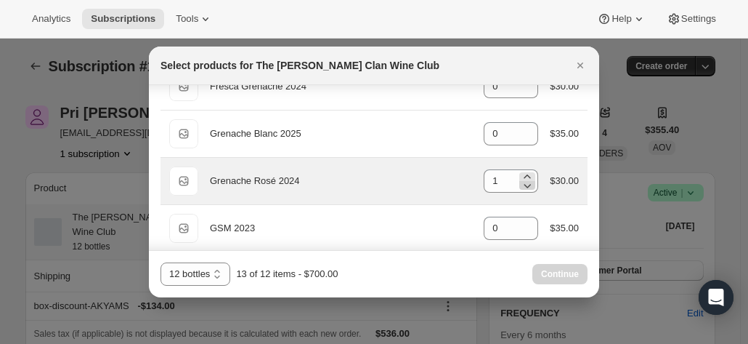
type input "2"
click at [524, 182] on icon ":r1kf:" at bounding box center [527, 185] width 15 height 15
type input "0"
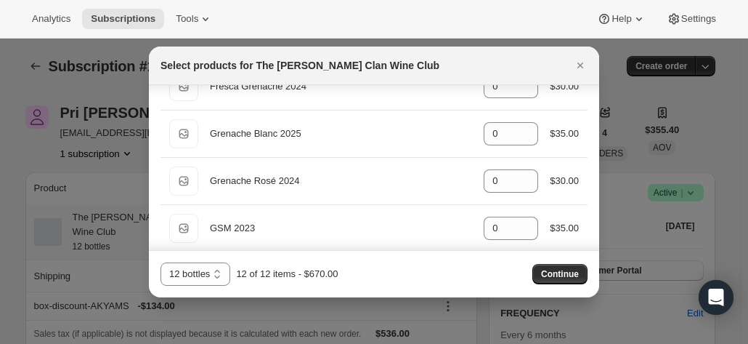
drag, startPoint x: 570, startPoint y: 271, endPoint x: 560, endPoint y: 275, distance: 11.1
click at [570, 271] on span "Continue" at bounding box center [560, 274] width 38 height 12
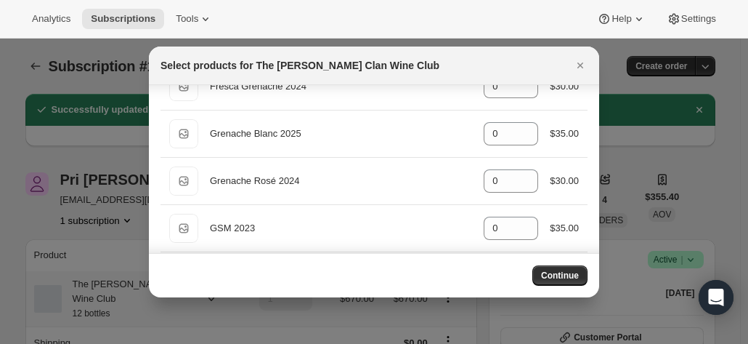
click at [100, 152] on div at bounding box center [374, 172] width 748 height 344
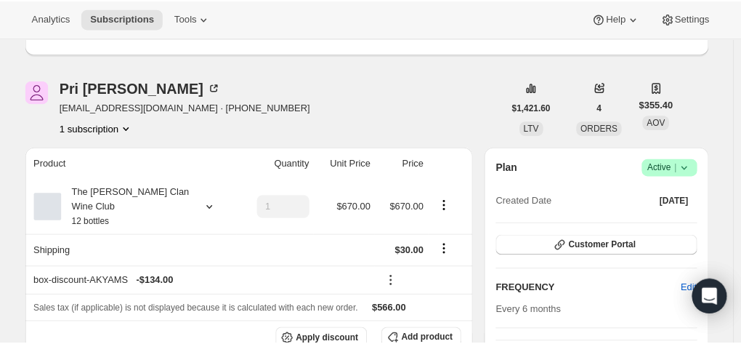
scroll to position [73, 0]
